Goal: Information Seeking & Learning: Learn about a topic

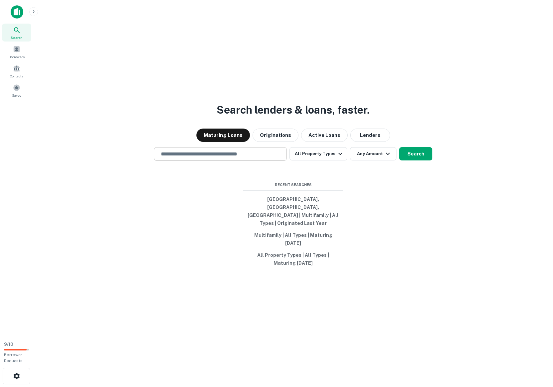
click at [203, 158] on input "text" at bounding box center [220, 154] width 127 height 8
paste input "**********"
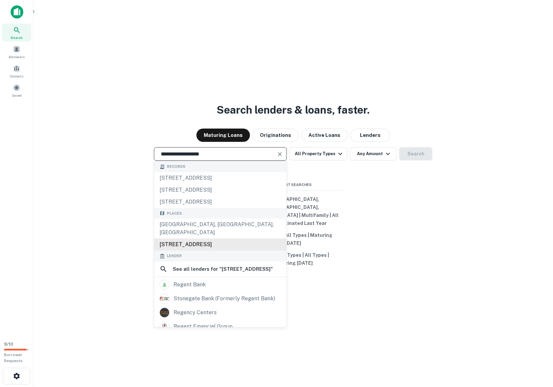
click at [204, 251] on div "10156 Regent St, Los Angeles, CA, USA" at bounding box center [220, 245] width 132 height 12
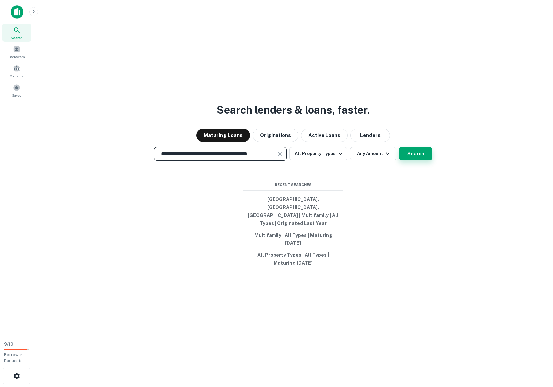
type input "**********"
click at [411, 161] on button "Search" at bounding box center [415, 153] width 33 height 13
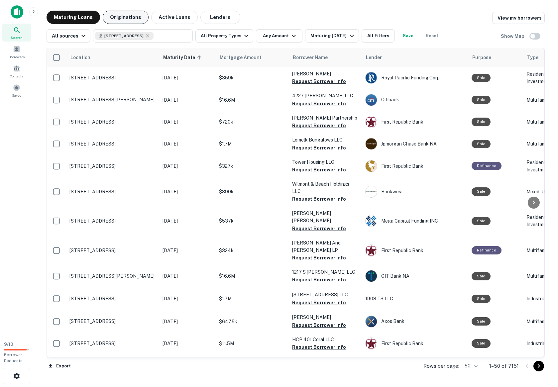
click at [129, 20] on button "Originations" at bounding box center [126, 17] width 46 height 13
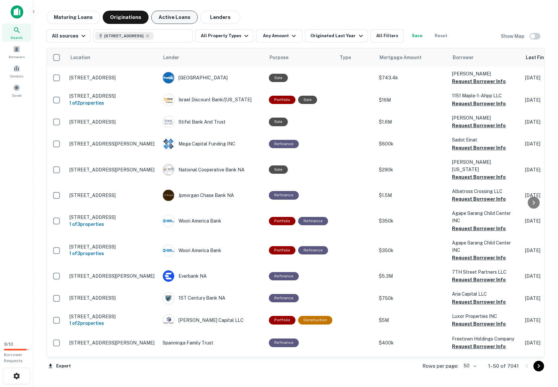
click at [173, 17] on button "Active Loans" at bounding box center [174, 17] width 47 height 13
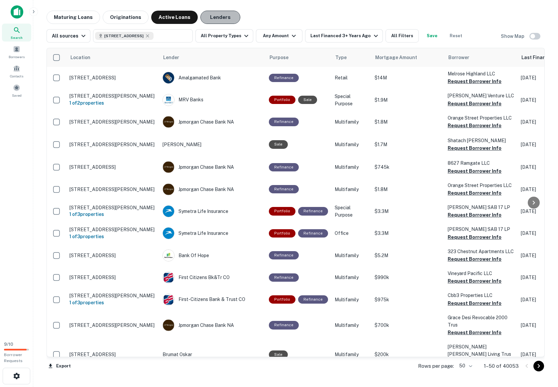
click at [224, 16] on button "Lenders" at bounding box center [220, 17] width 40 height 13
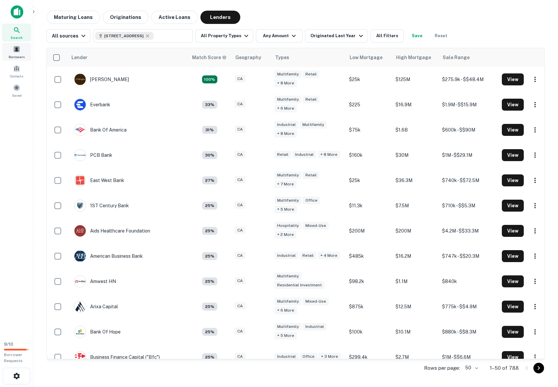
click at [20, 49] on div "Borrowers" at bounding box center [16, 52] width 29 height 18
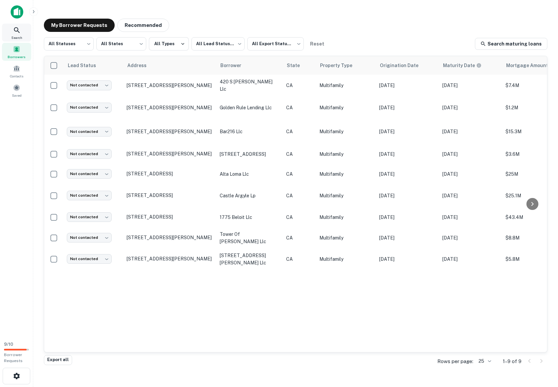
click at [19, 32] on icon at bounding box center [17, 30] width 6 height 6
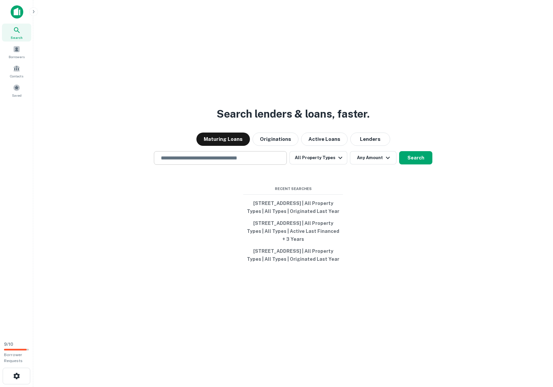
click at [199, 154] on div "​" at bounding box center [220, 158] width 133 height 14
type input "**********"
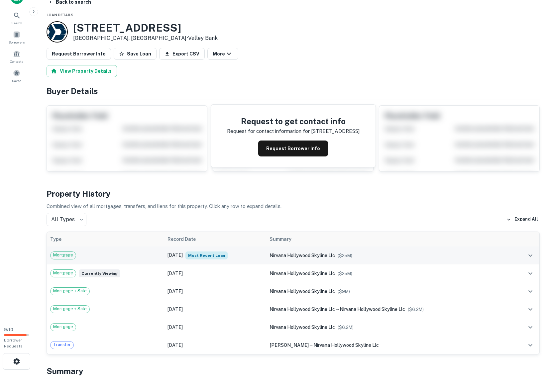
scroll to position [47, 0]
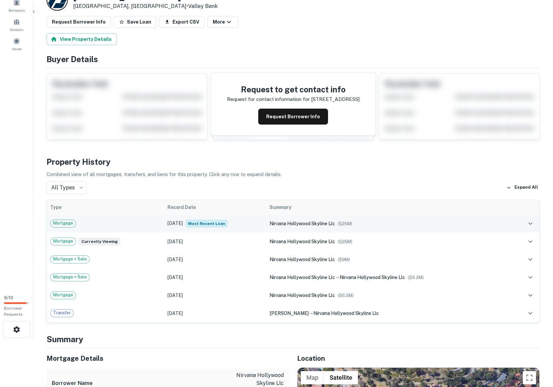
click at [391, 222] on div "nirvana hollywood skyline llc ($ 25M )" at bounding box center [389, 223] width 239 height 7
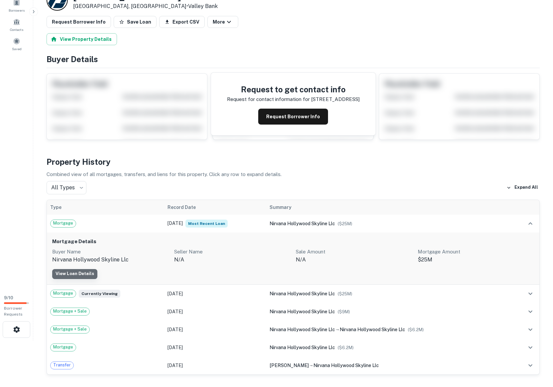
click at [87, 273] on link "View Loan Details" at bounding box center [74, 274] width 45 height 10
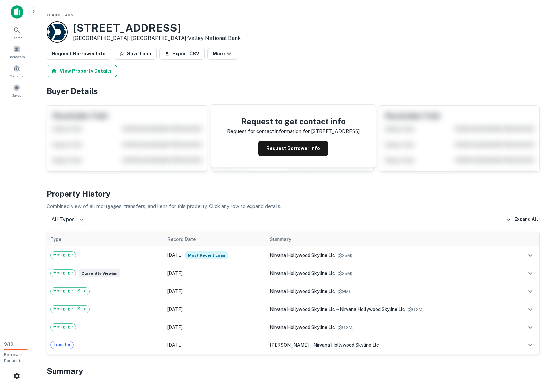
click at [85, 71] on button "View Property Details" at bounding box center [82, 71] width 70 height 12
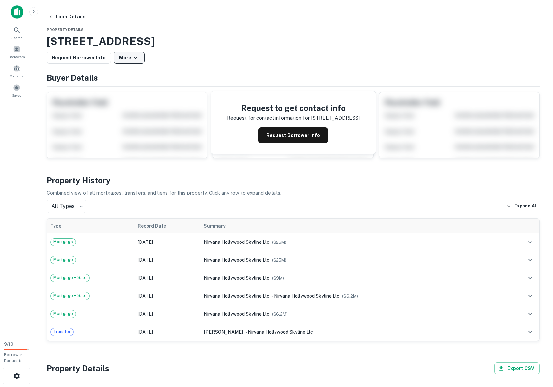
click at [134, 61] on button "More" at bounding box center [129, 58] width 31 height 12
click at [134, 387] on div at bounding box center [276, 387] width 553 height 0
